Goal: Information Seeking & Learning: Learn about a topic

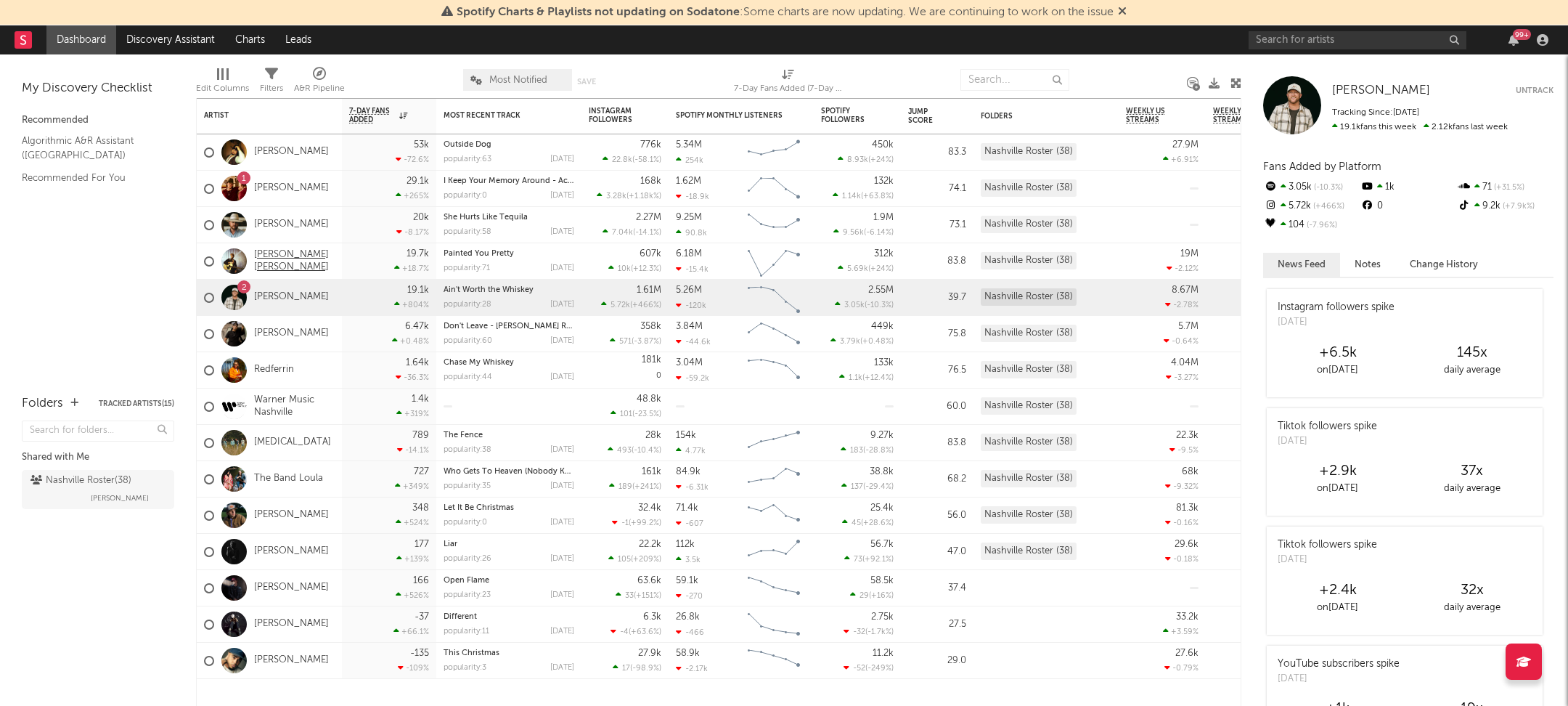
click at [275, 266] on link "[PERSON_NAME] [PERSON_NAME]" at bounding box center [294, 261] width 81 height 25
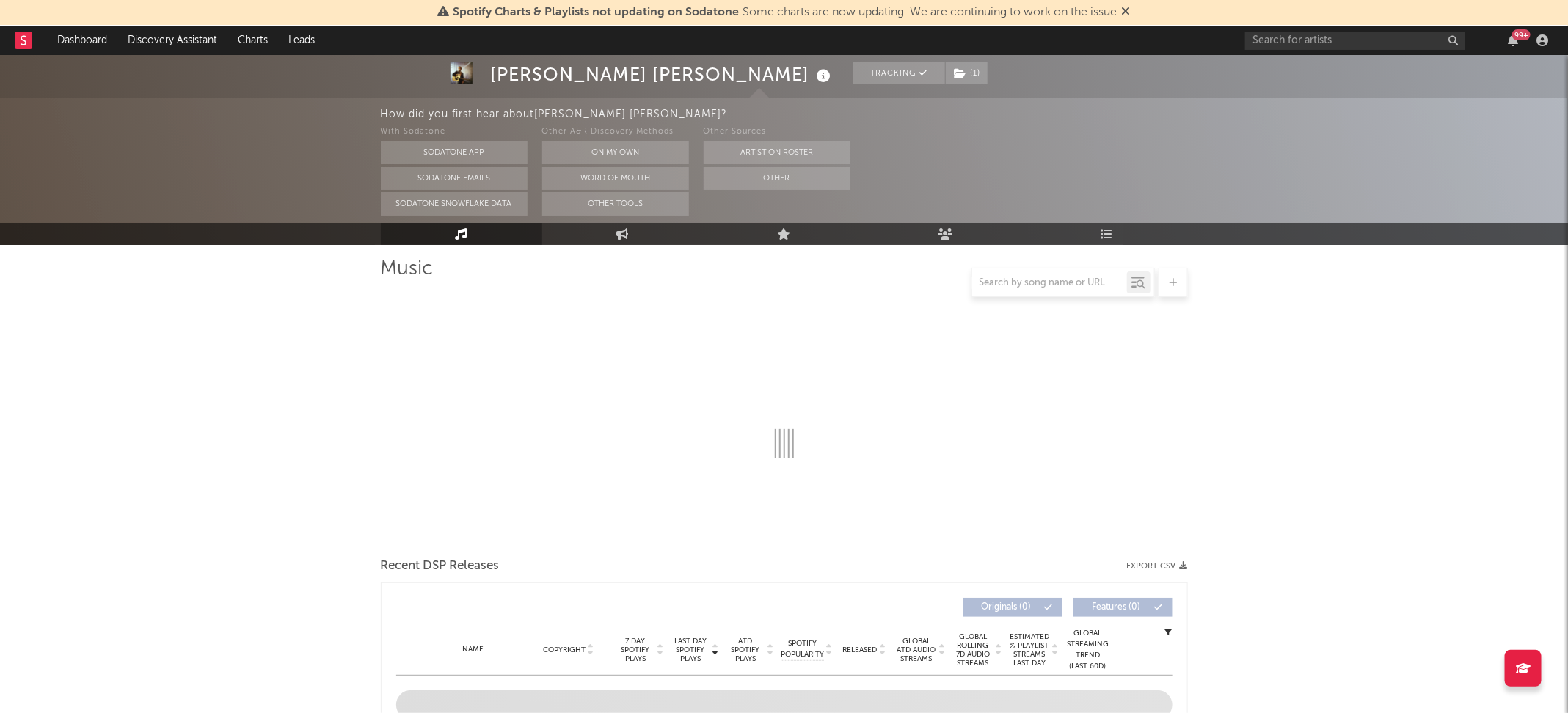
scroll to position [273, 0]
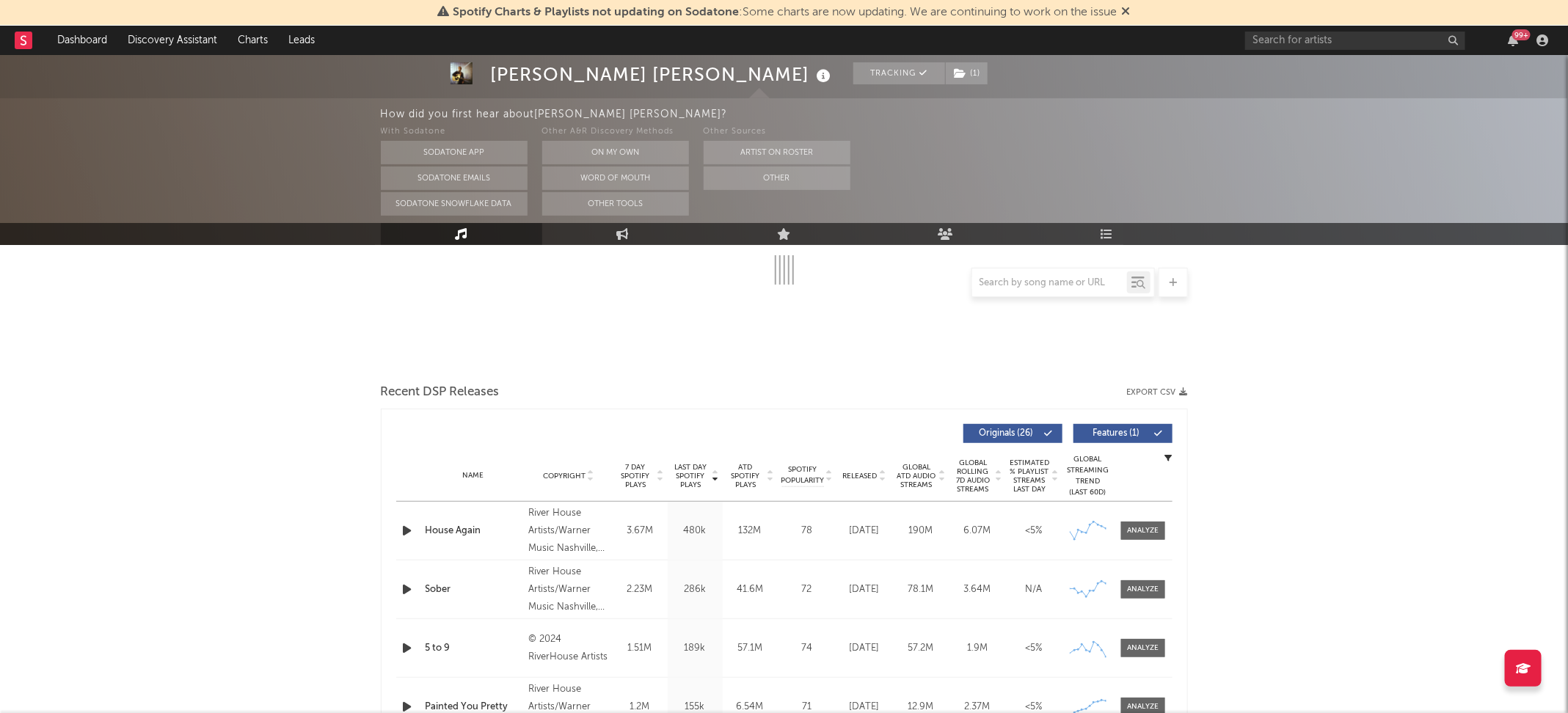
select select "6m"
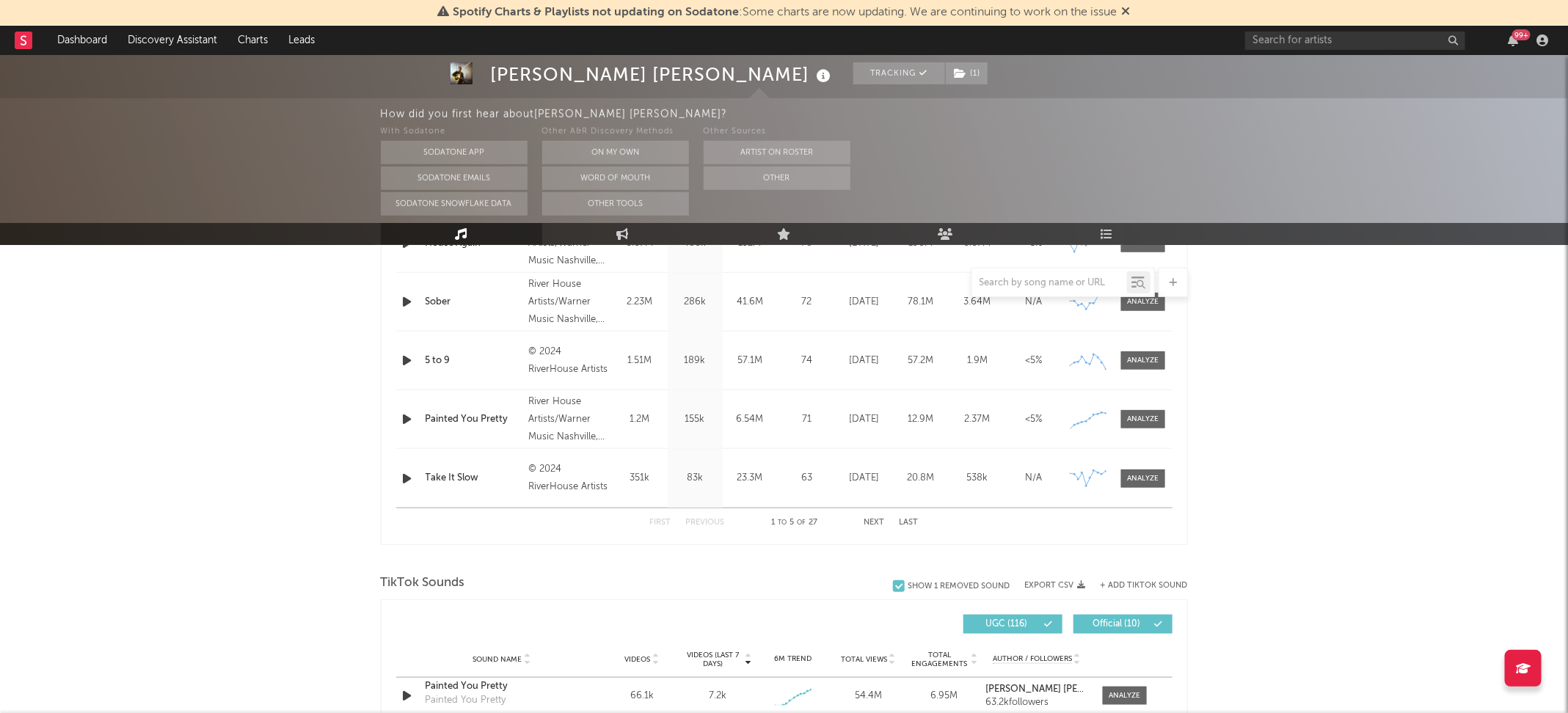
scroll to position [876, 0]
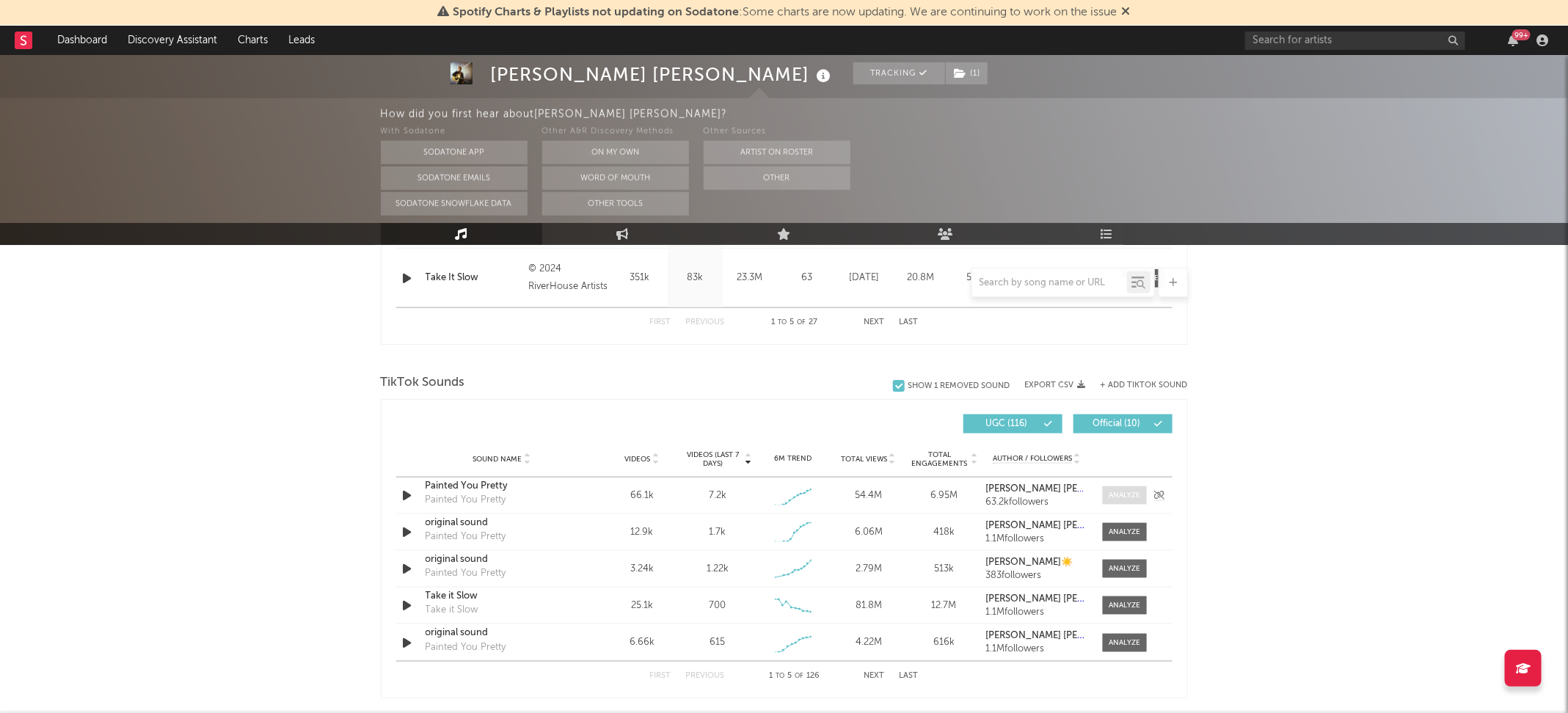
click at [1127, 490] on div at bounding box center [1124, 496] width 31 height 11
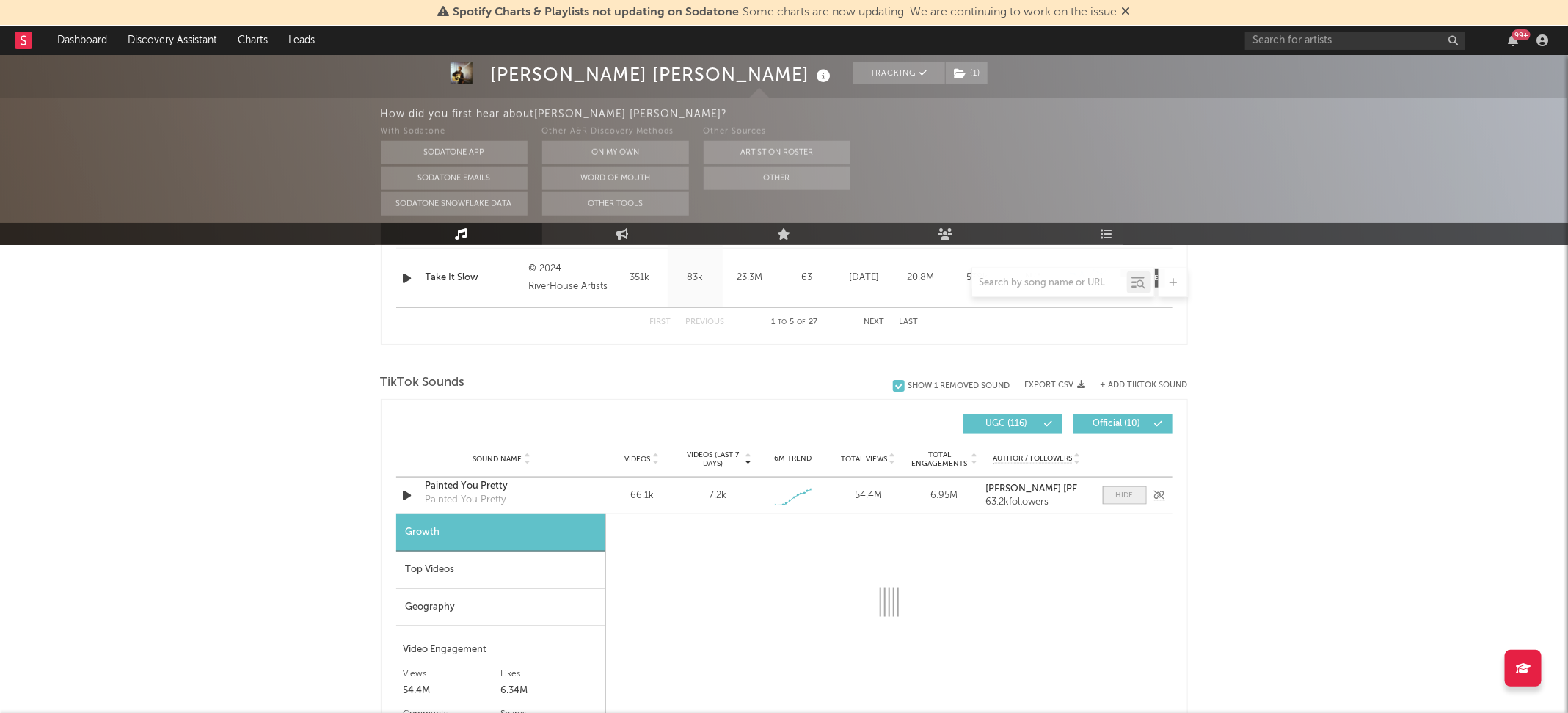
select select "1w"
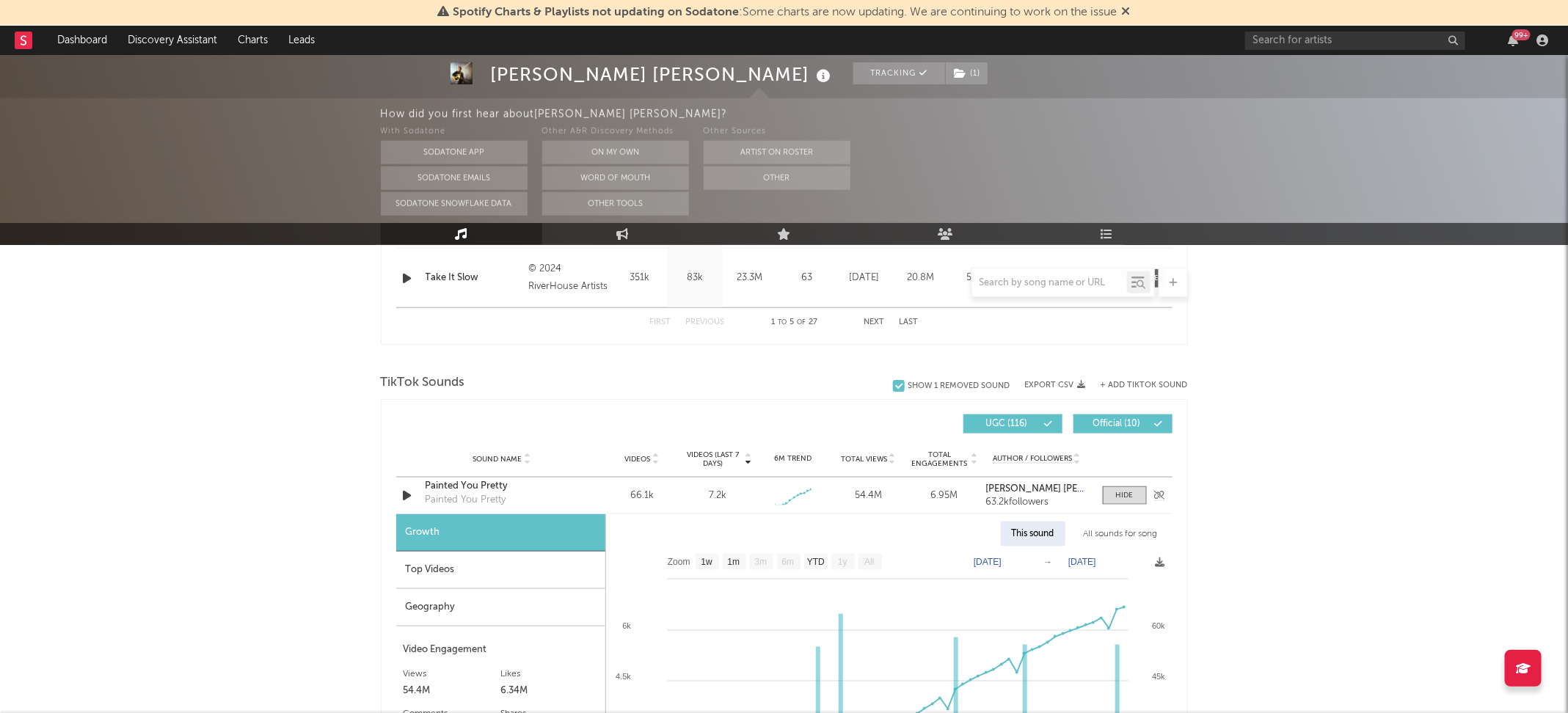
click at [460, 485] on div "Painted You Pretty" at bounding box center [502, 487] width 153 height 15
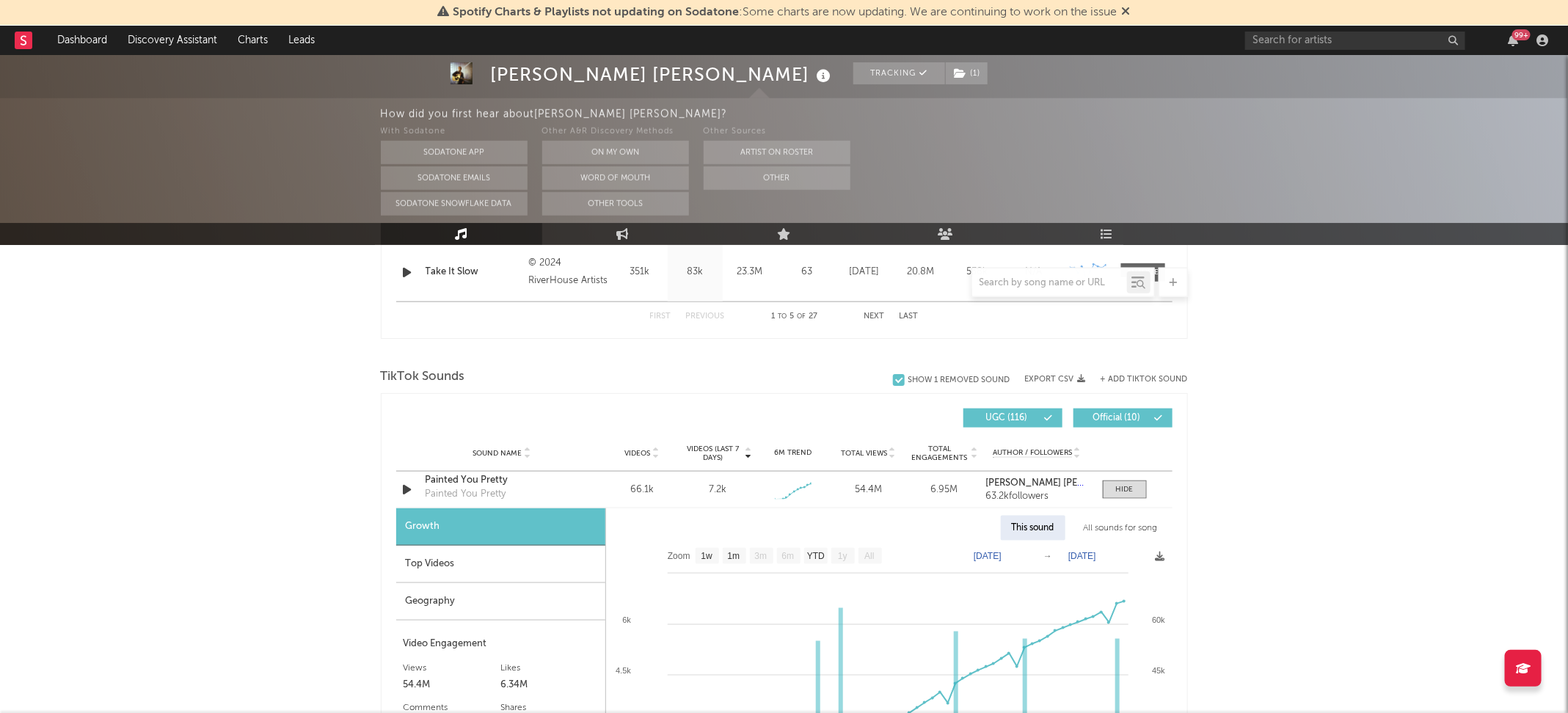
click at [520, 560] on div "Top Videos" at bounding box center [501, 565] width 209 height 38
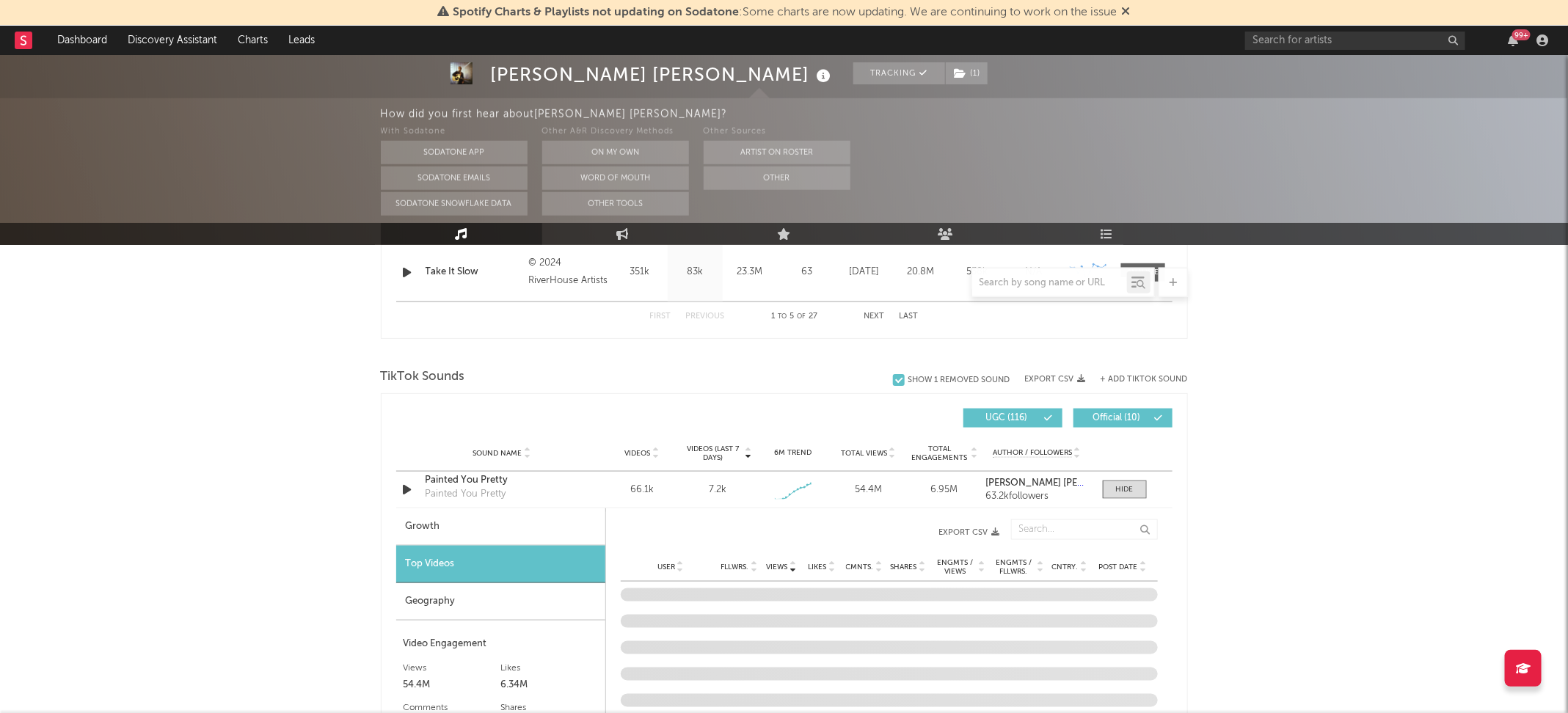
click at [1110, 563] on span "Post Date" at bounding box center [1119, 567] width 39 height 9
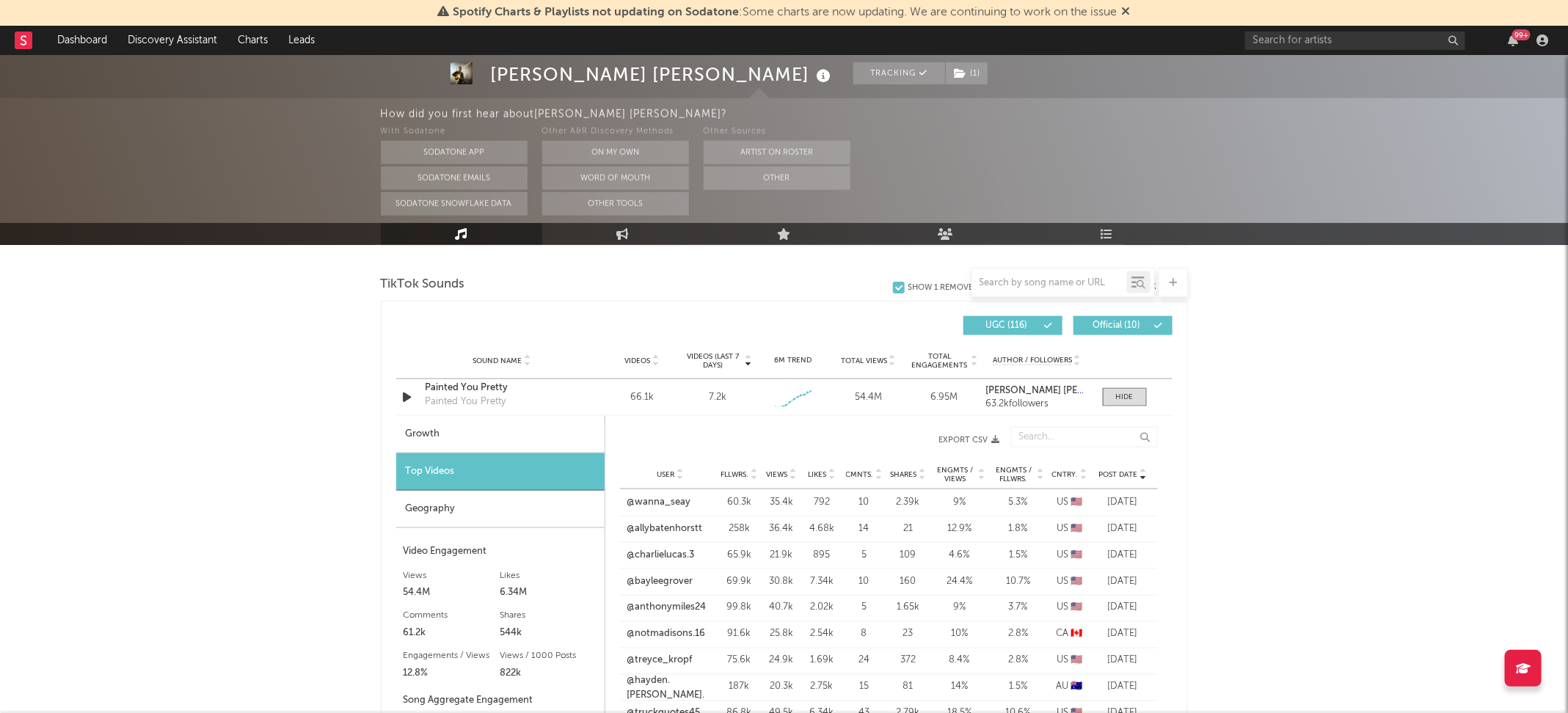
scroll to position [1024, 0]
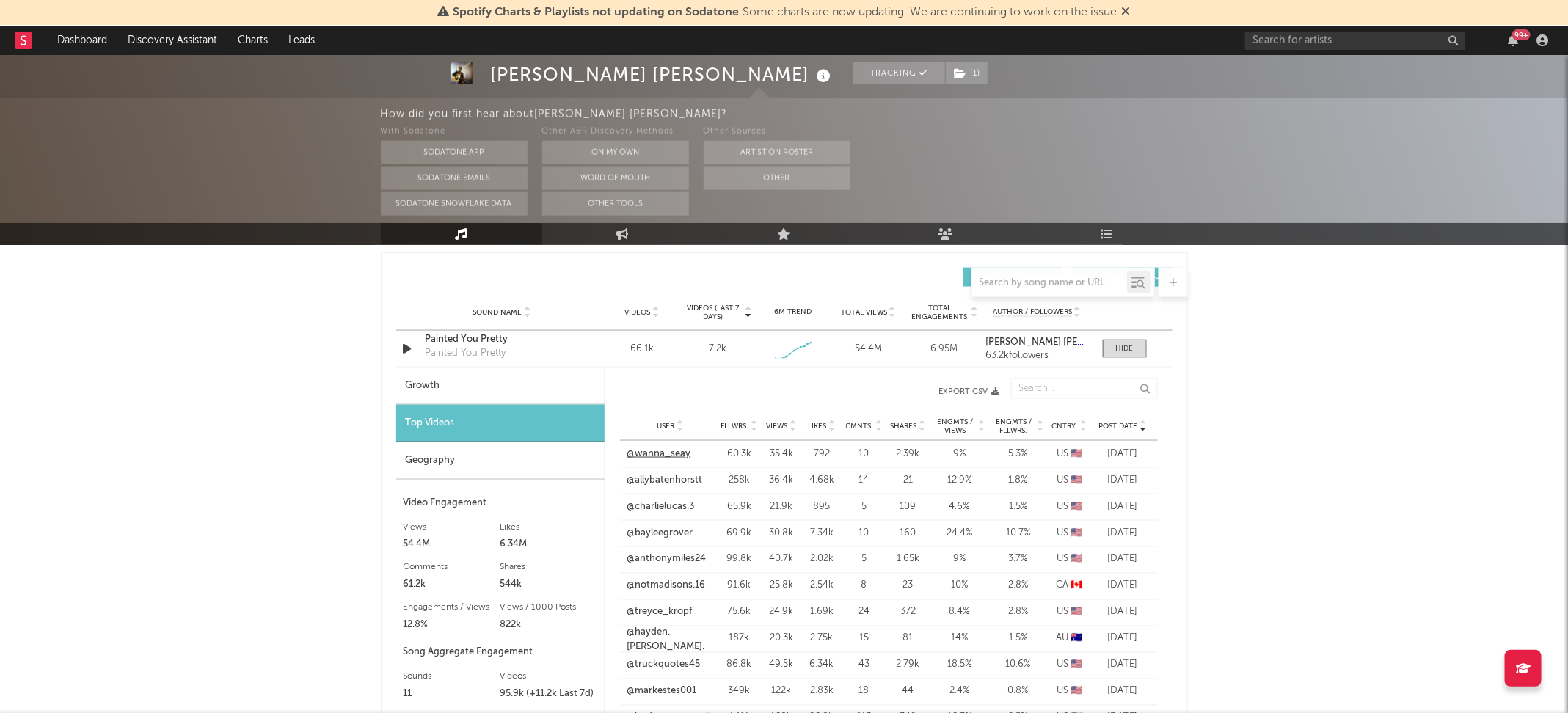
click at [665, 451] on link "@wanna_seay" at bounding box center [659, 454] width 64 height 15
click at [673, 532] on link "@bayleegrover" at bounding box center [660, 533] width 66 height 15
click at [675, 483] on link "@allybatenhorstt" at bounding box center [665, 480] width 75 height 15
click at [664, 610] on link "@treyce_kropf" at bounding box center [659, 612] width 65 height 15
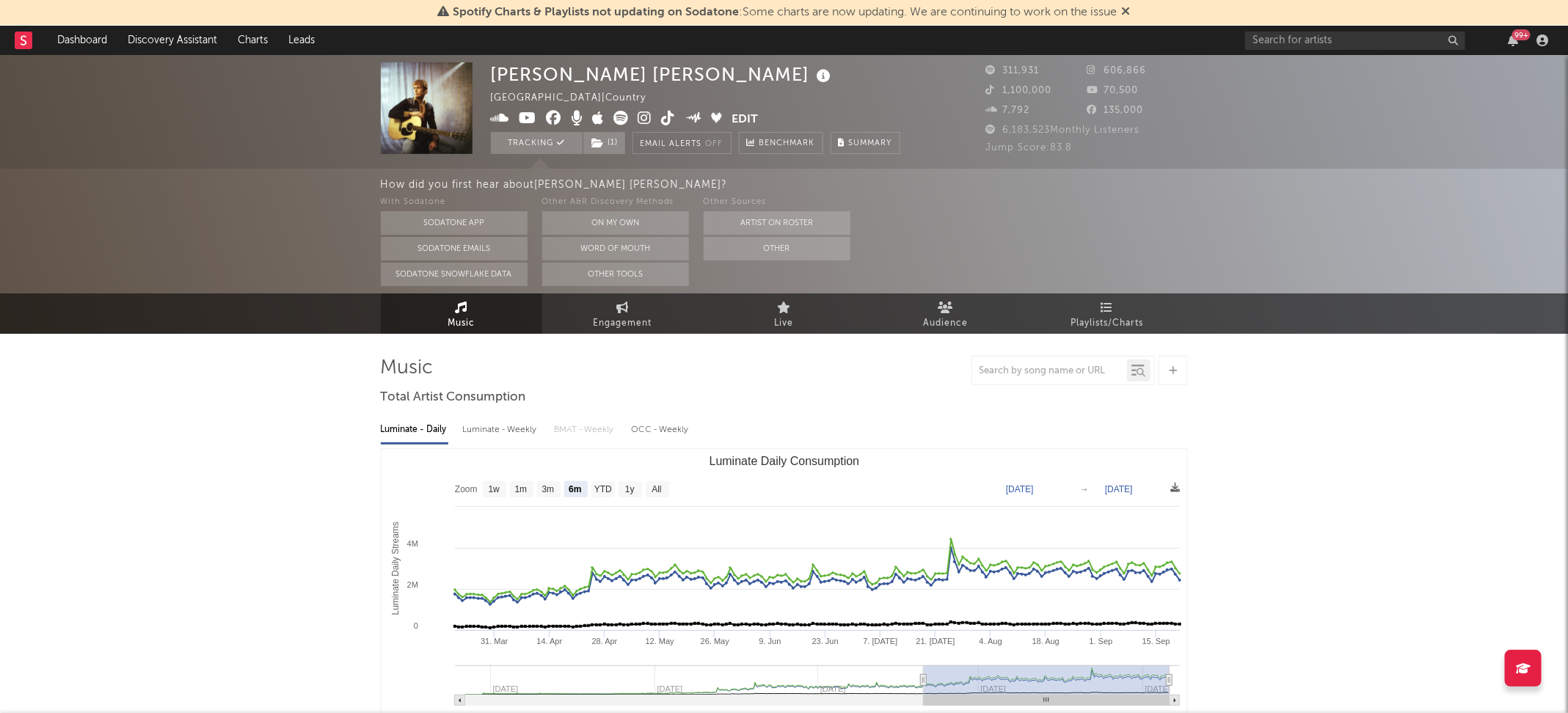
scroll to position [8, 0]
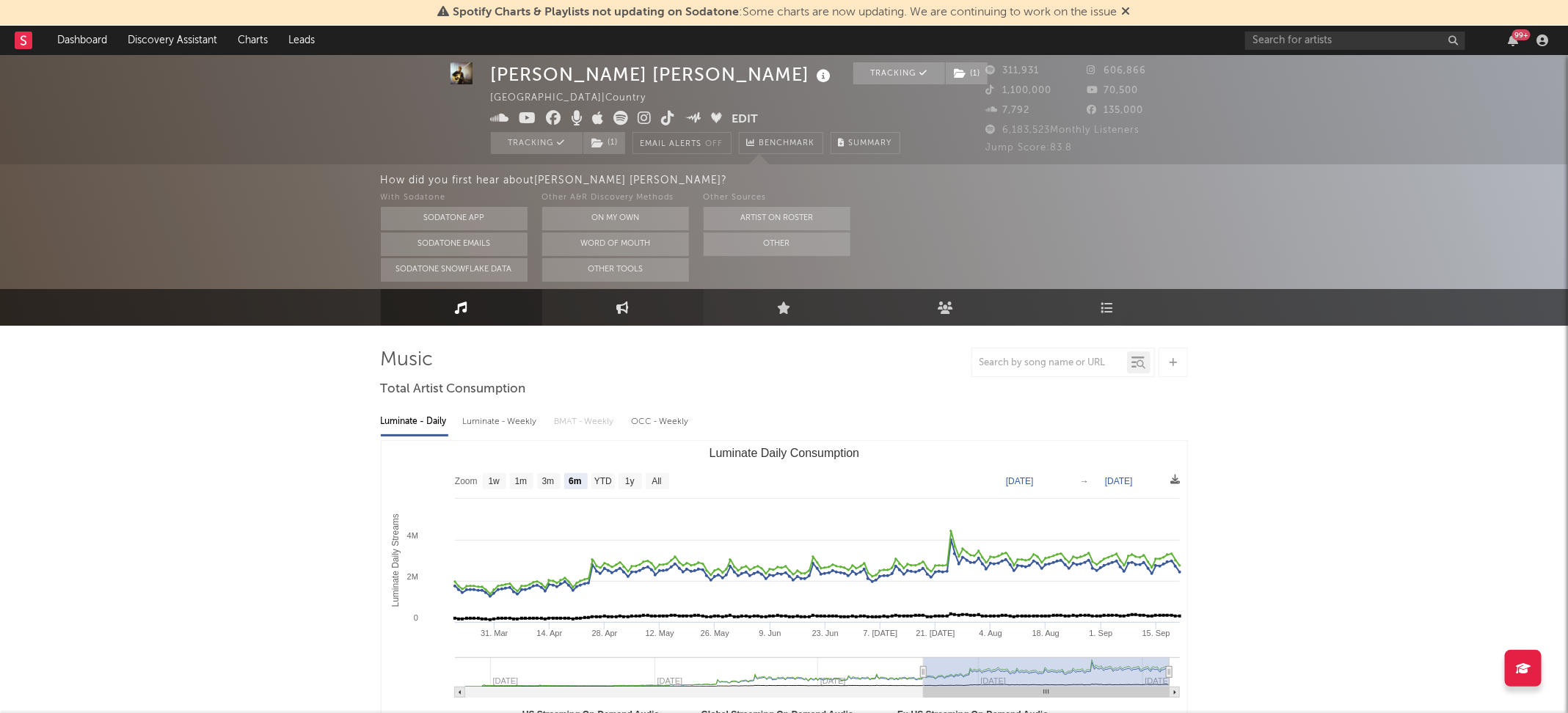
click at [612, 321] on link "Engagement" at bounding box center [624, 307] width 161 height 37
select select "1w"
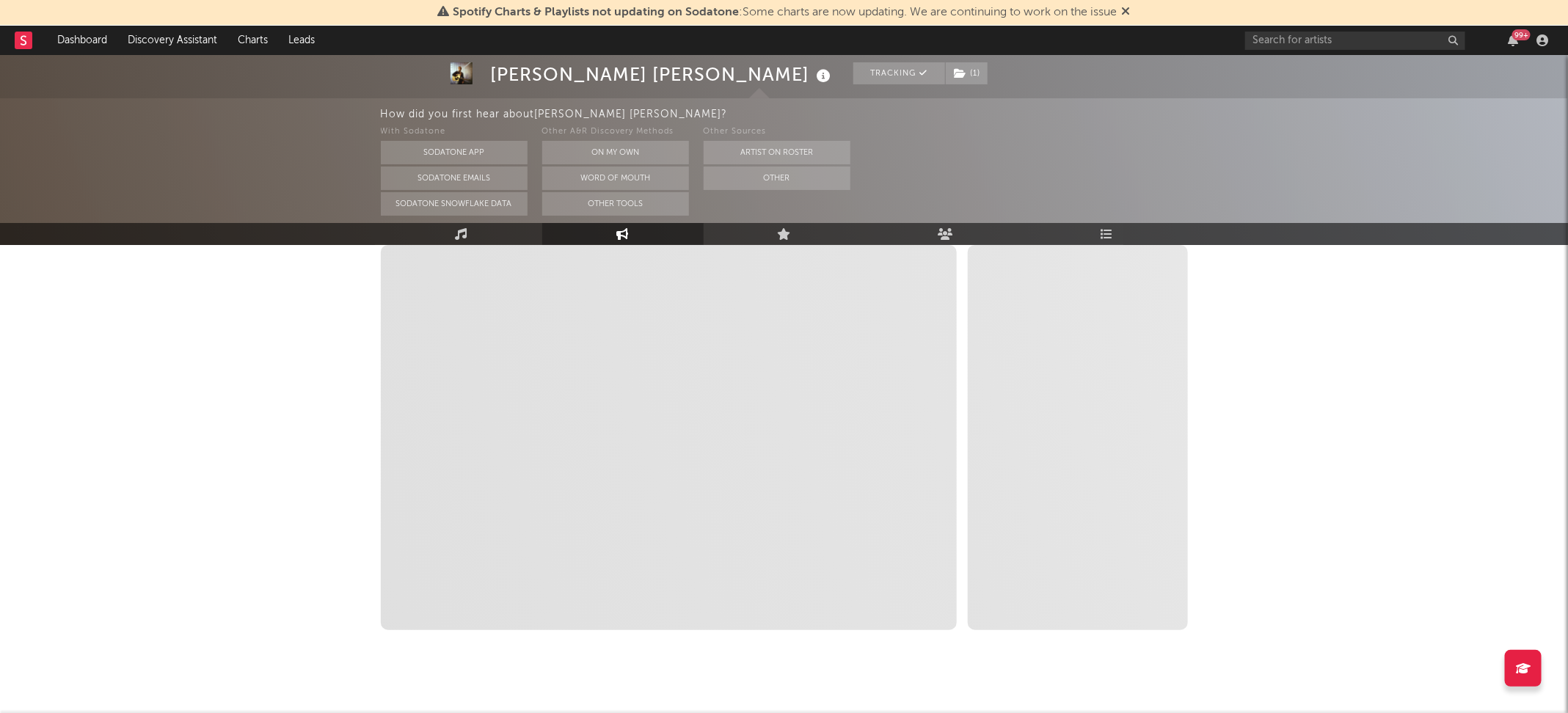
scroll to position [244, 0]
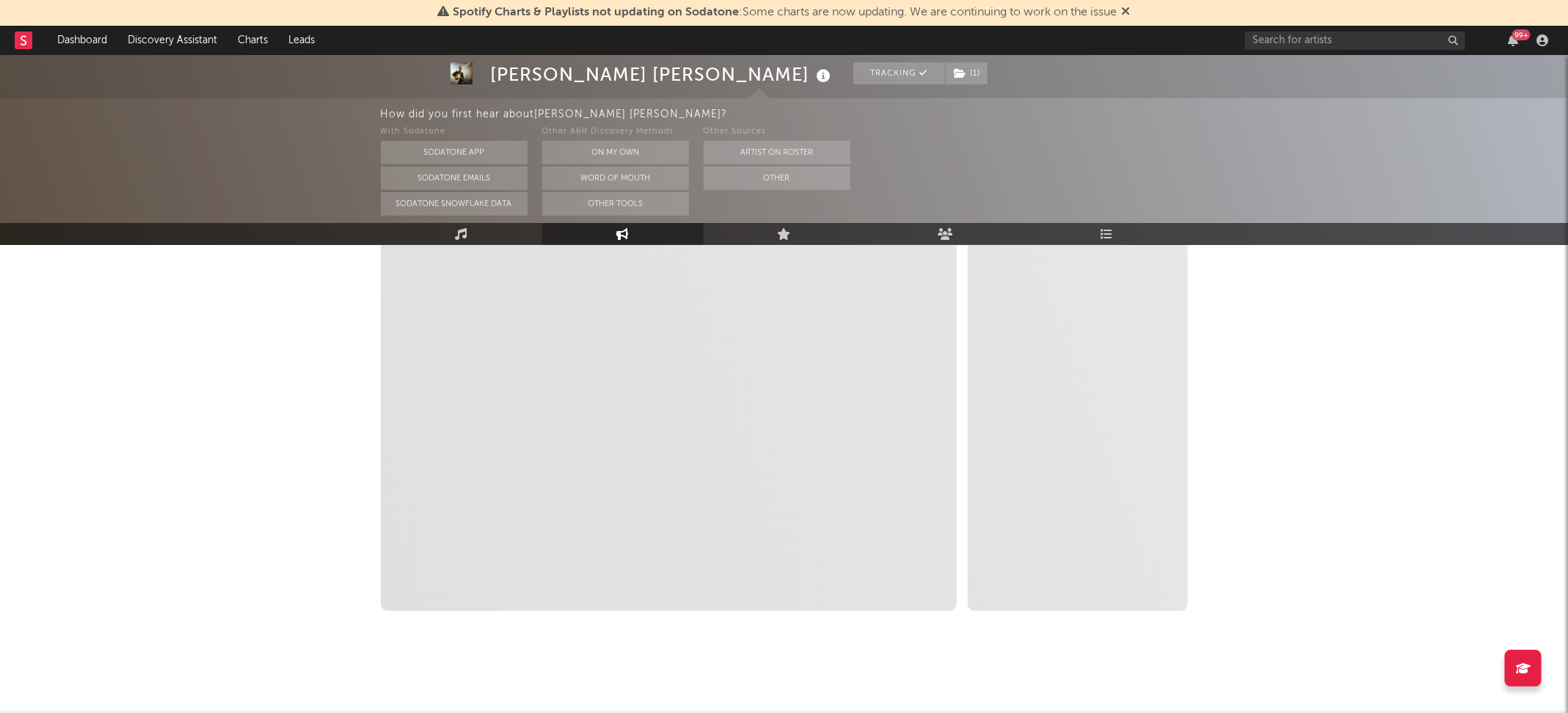
select select "1m"
